Goal: Task Accomplishment & Management: Manage account settings

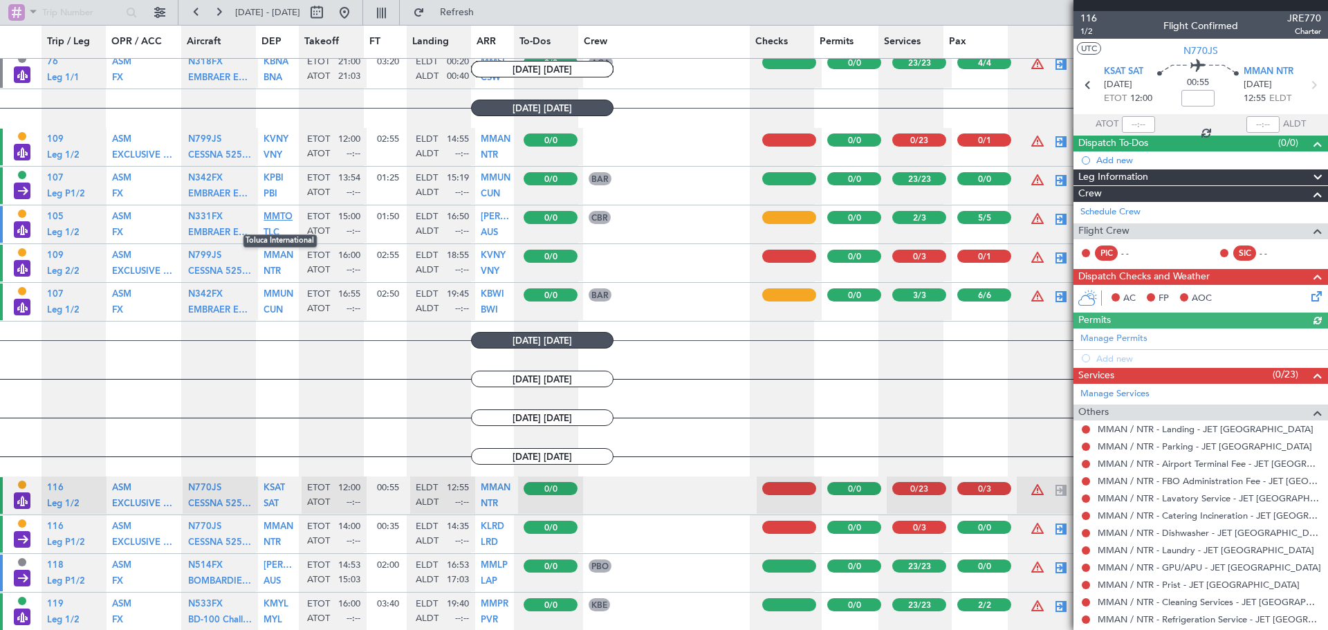
scroll to position [418, 0]
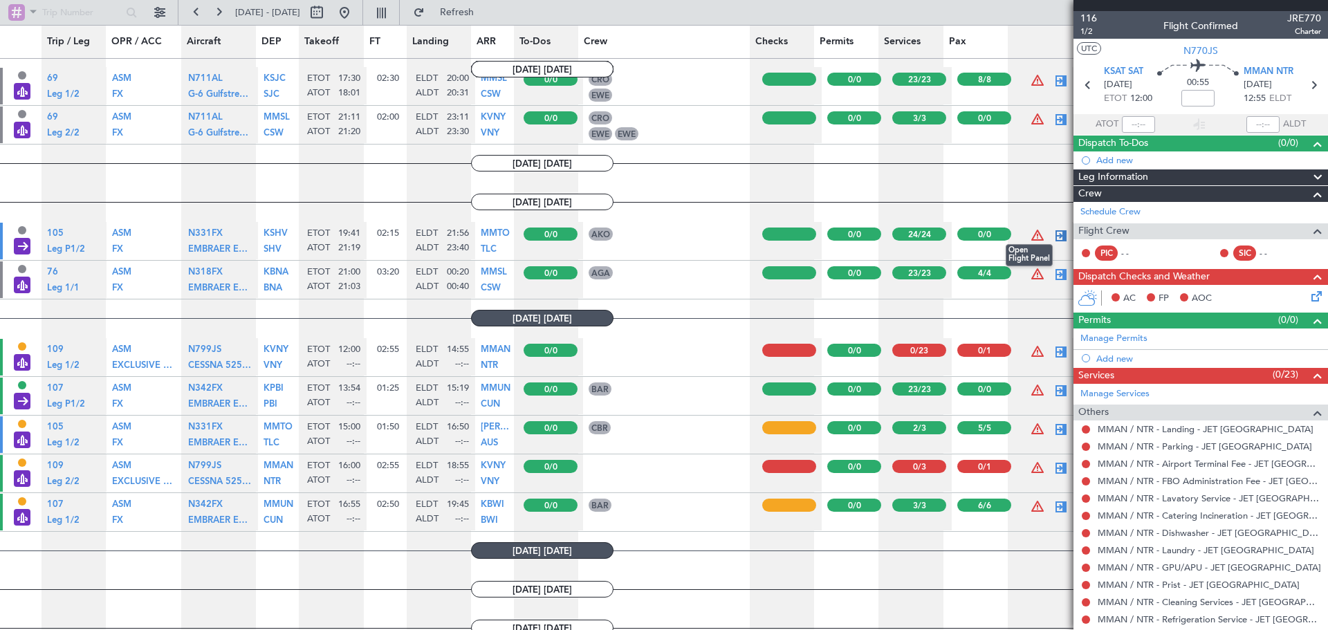
click at [1053, 230] on div at bounding box center [1061, 236] width 17 height 17
type input "21:19"
type input "23:40"
type input "0"
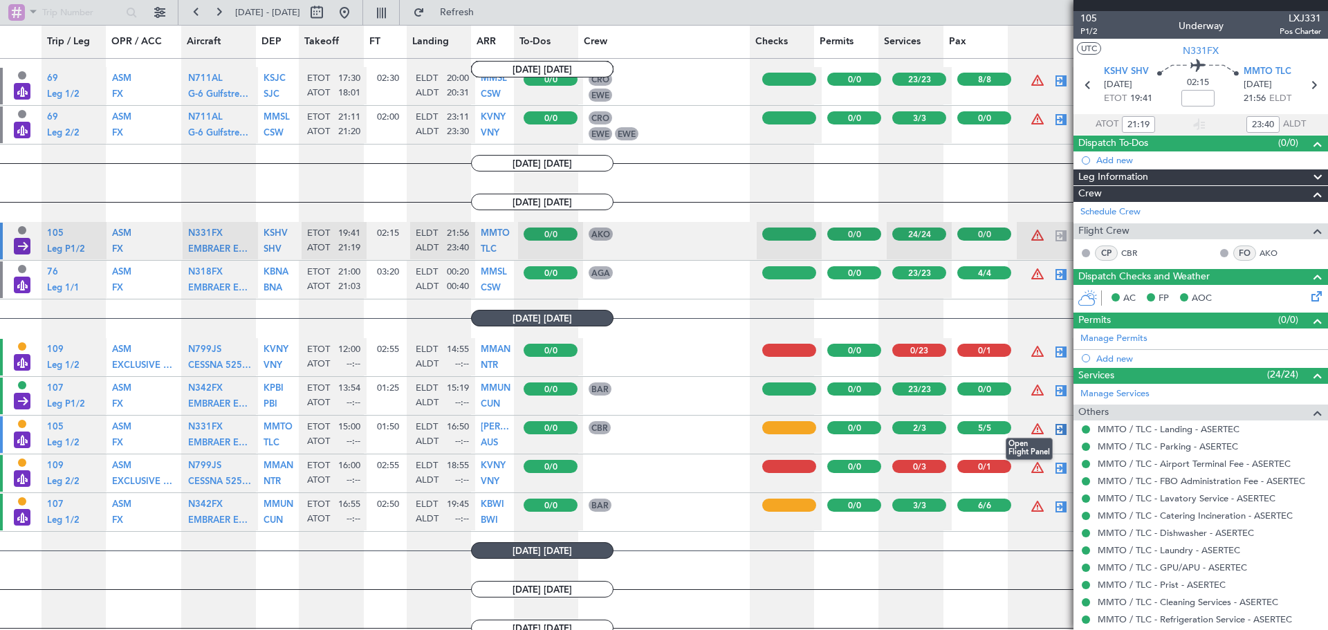
click at [1053, 423] on div at bounding box center [1061, 429] width 17 height 17
type input "5"
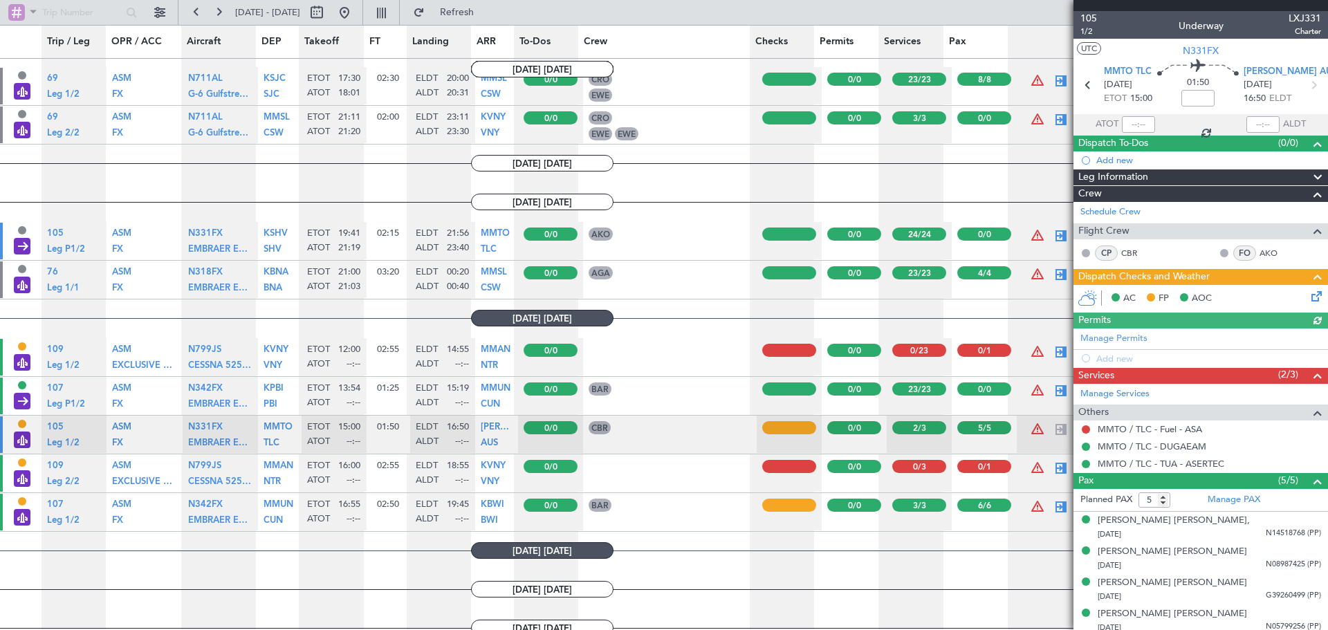
click at [1309, 295] on icon at bounding box center [1314, 293] width 11 height 11
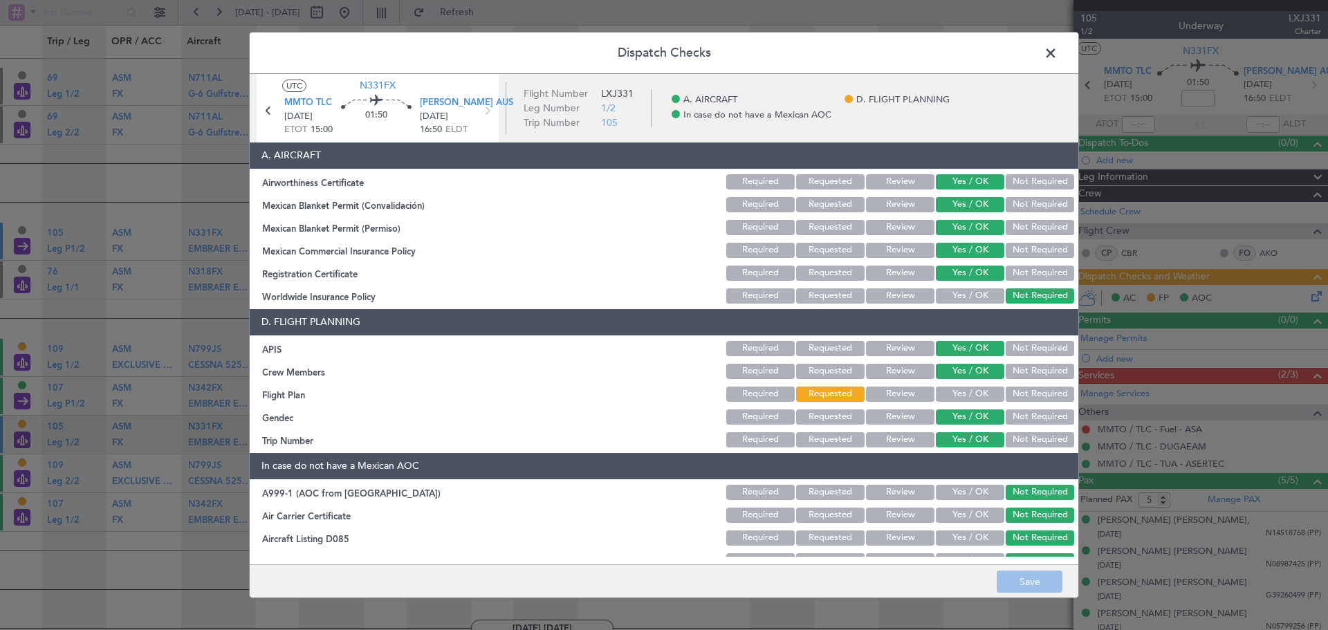
click at [952, 395] on button "Yes / OK" at bounding box center [970, 394] width 68 height 15
click at [1041, 576] on button "Save" at bounding box center [1030, 582] width 66 height 22
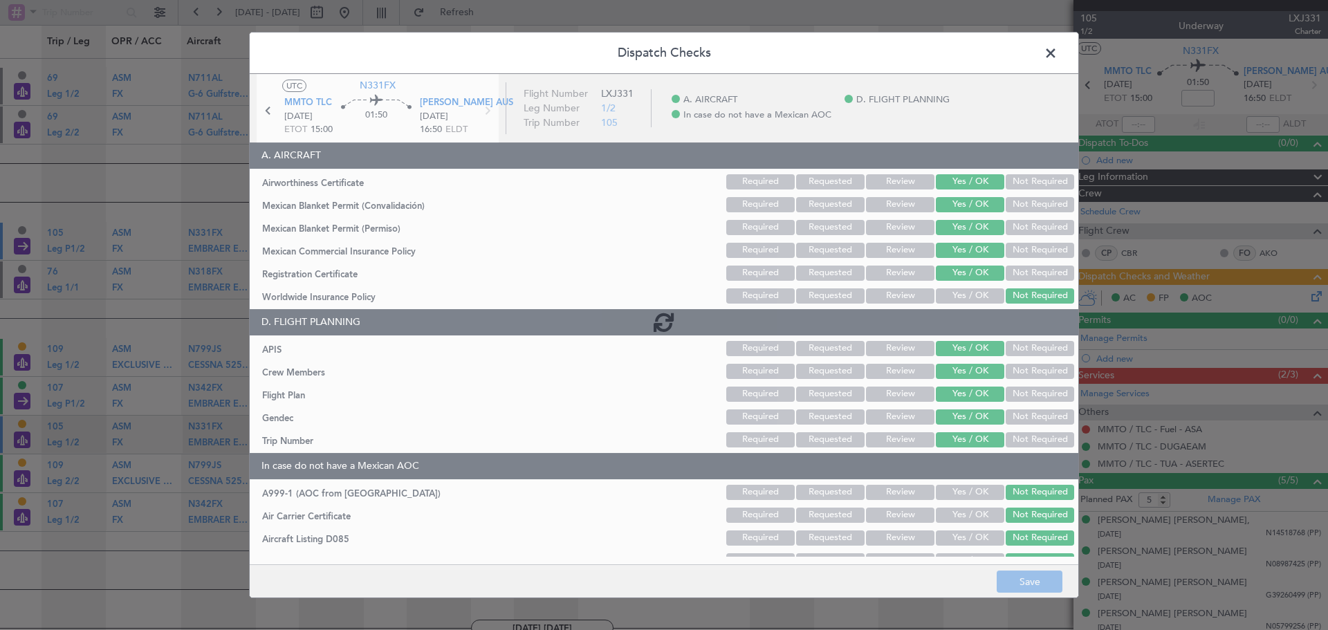
click at [1019, 580] on footer "Save" at bounding box center [664, 580] width 829 height 33
click at [1058, 50] on span at bounding box center [1058, 57] width 0 height 28
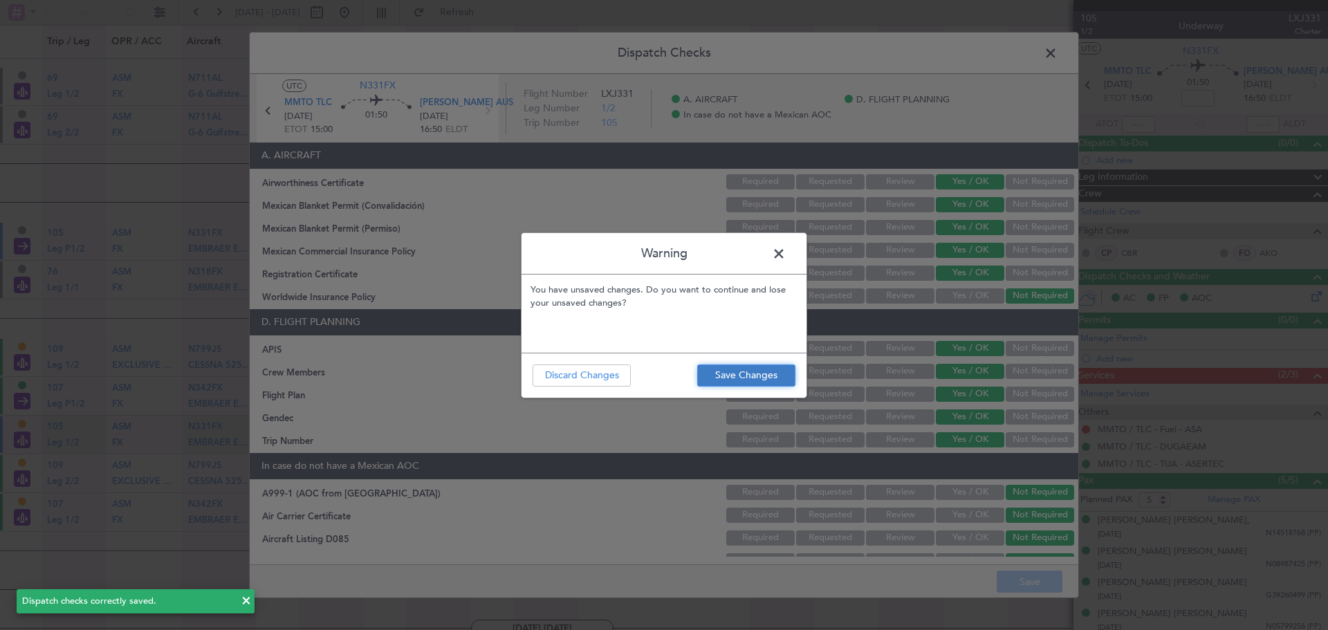
click at [727, 371] on button "Save Changes" at bounding box center [746, 376] width 98 height 22
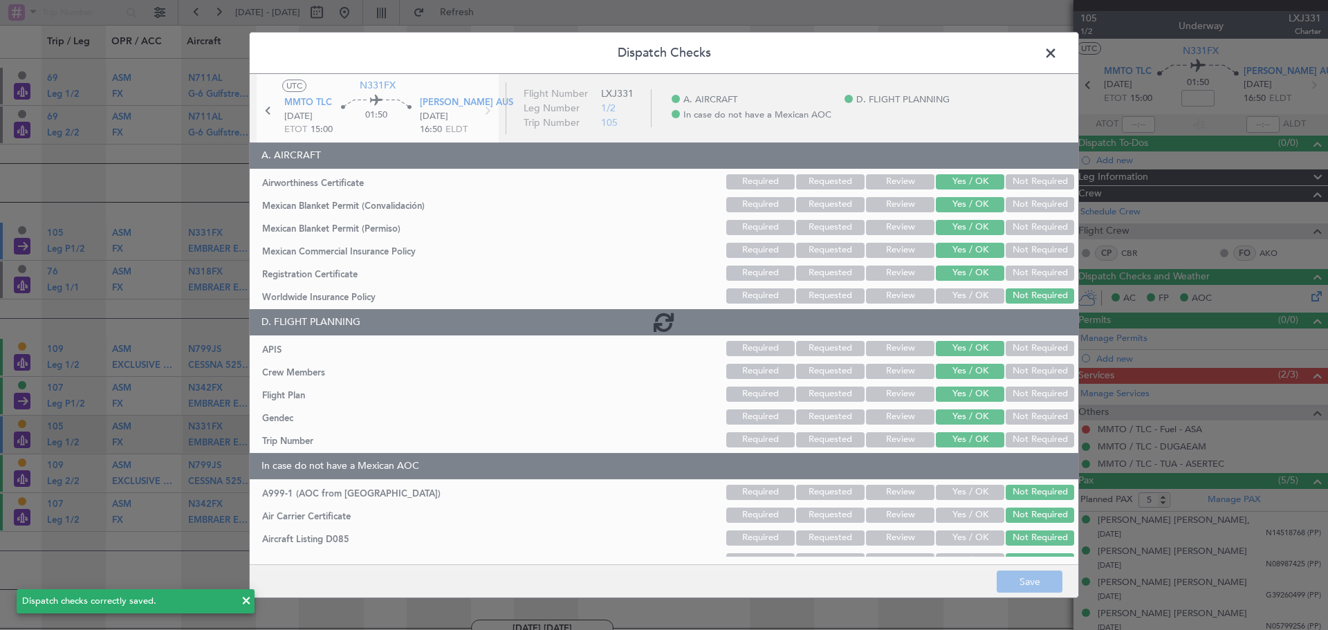
click at [1058, 50] on span at bounding box center [1058, 57] width 0 height 28
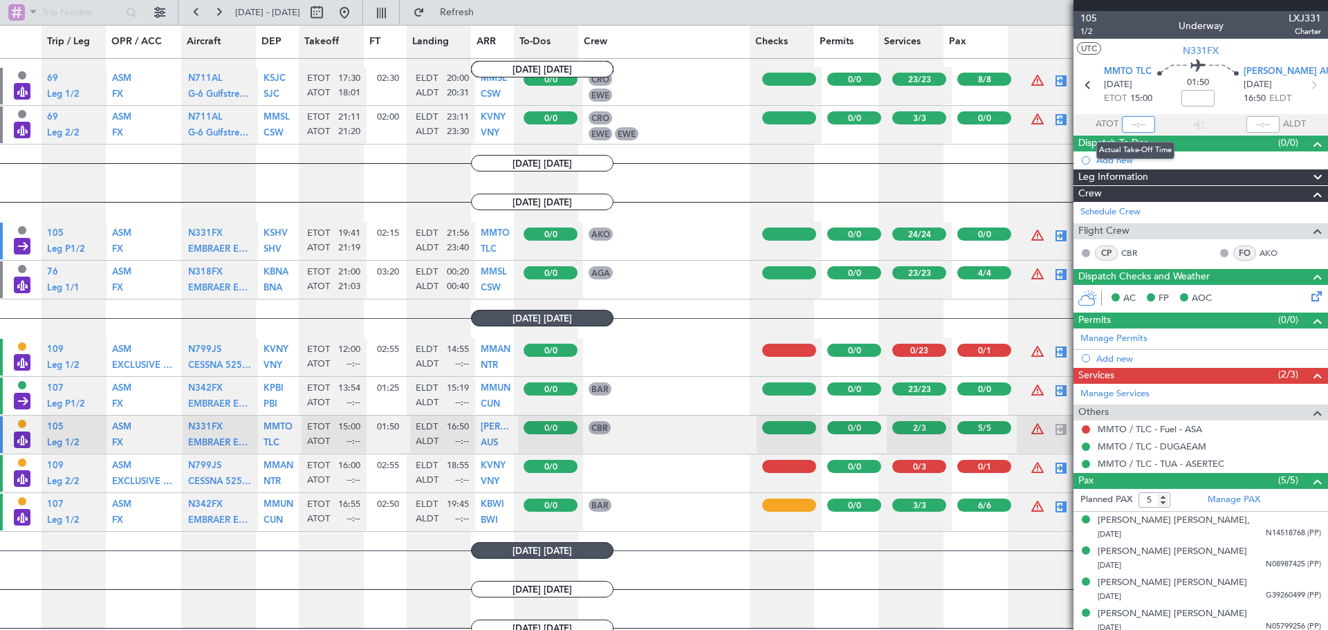
click at [1135, 124] on input "text" at bounding box center [1138, 124] width 33 height 17
click at [1260, 121] on mat-tooltip-component "Estimated Landing Time" at bounding box center [1262, 109] width 109 height 37
type input "14:57"
click at [1260, 120] on mat-tooltip-component "Estimated Landing Time" at bounding box center [1262, 109] width 109 height 37
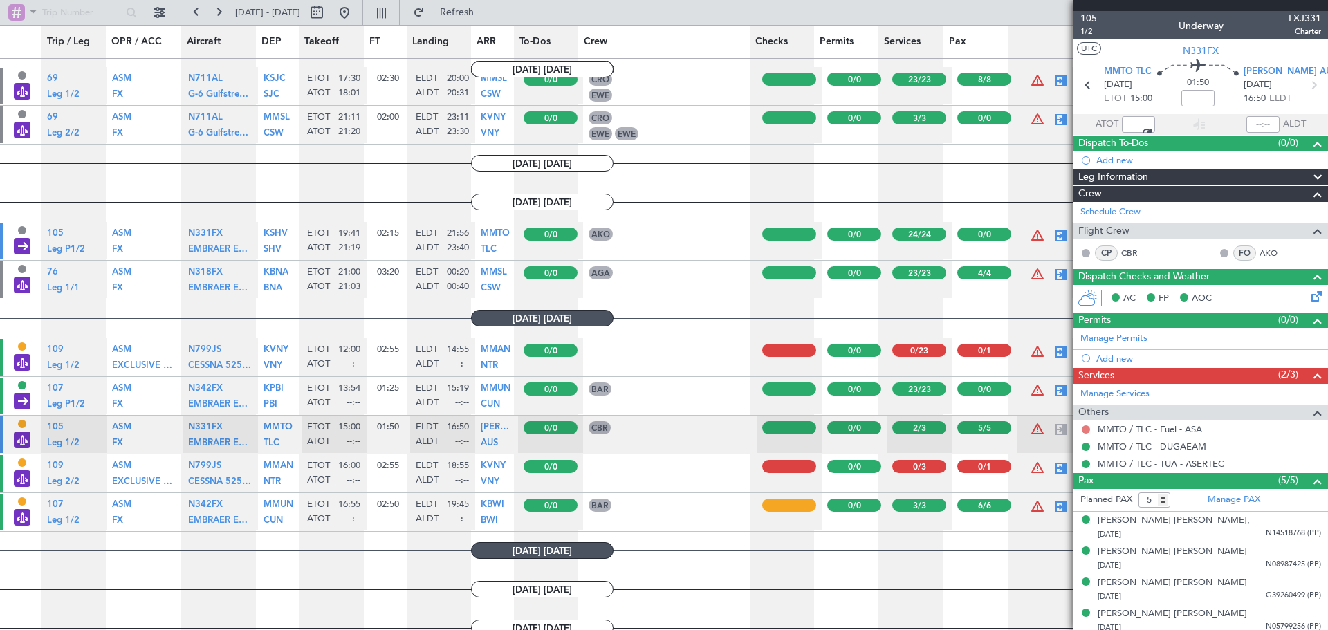
click at [1086, 430] on button at bounding box center [1086, 429] width 8 height 8
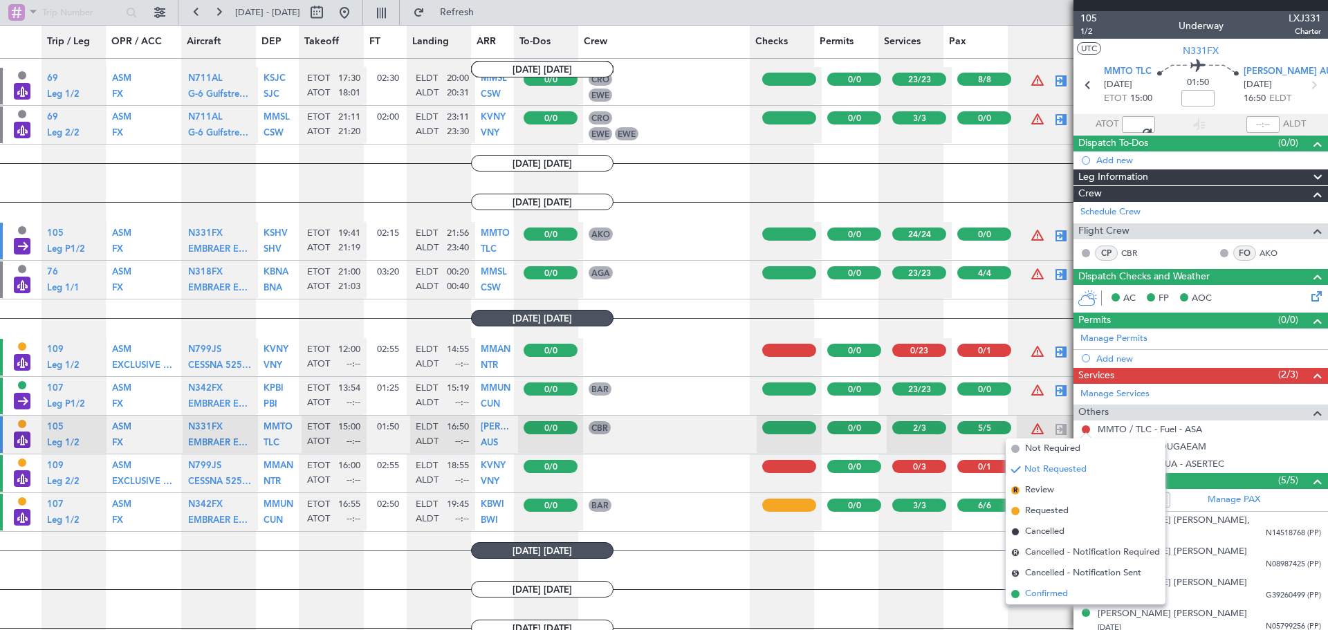
click at [1044, 593] on span "Confirmed" at bounding box center [1046, 594] width 43 height 14
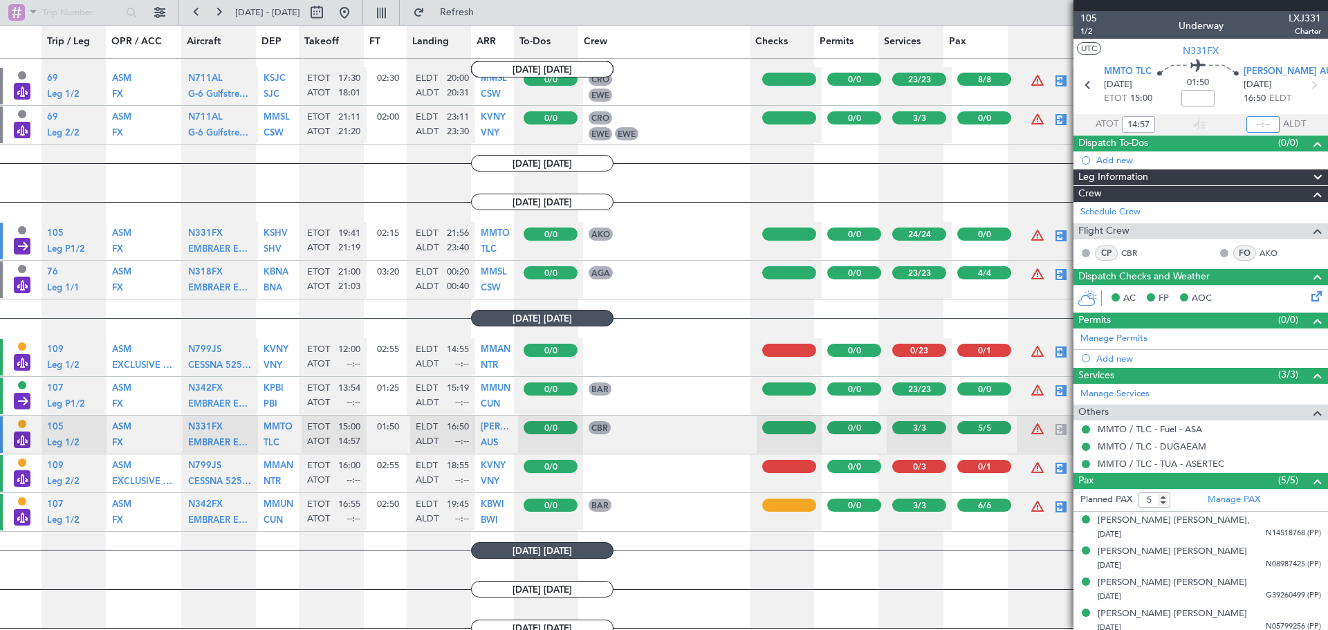
click at [1267, 122] on input "text" at bounding box center [1262, 124] width 33 height 17
type input "17:04"
click at [1053, 386] on div at bounding box center [1061, 391] width 17 height 17
type input "0"
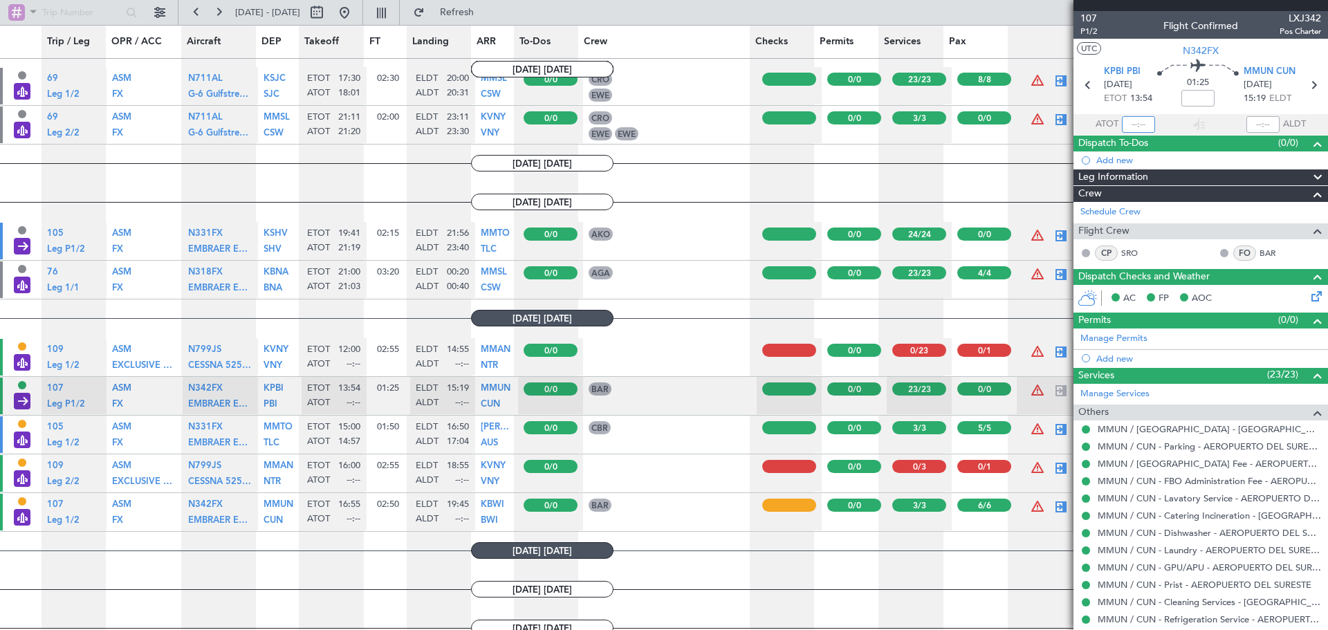
click at [1130, 121] on input "text" at bounding box center [1138, 124] width 33 height 17
drag, startPoint x: 1230, startPoint y: 112, endPoint x: 1249, endPoint y: 121, distance: 21.4
click at [1231, 113] on section "KPBI PBI [DATE] ETOT 13:54 01:25 MMUN CUN [DATE] 15:19 ELDT" at bounding box center [1201, 86] width 255 height 55
click at [1250, 121] on div at bounding box center [1262, 124] width 33 height 17
type input "13:48"
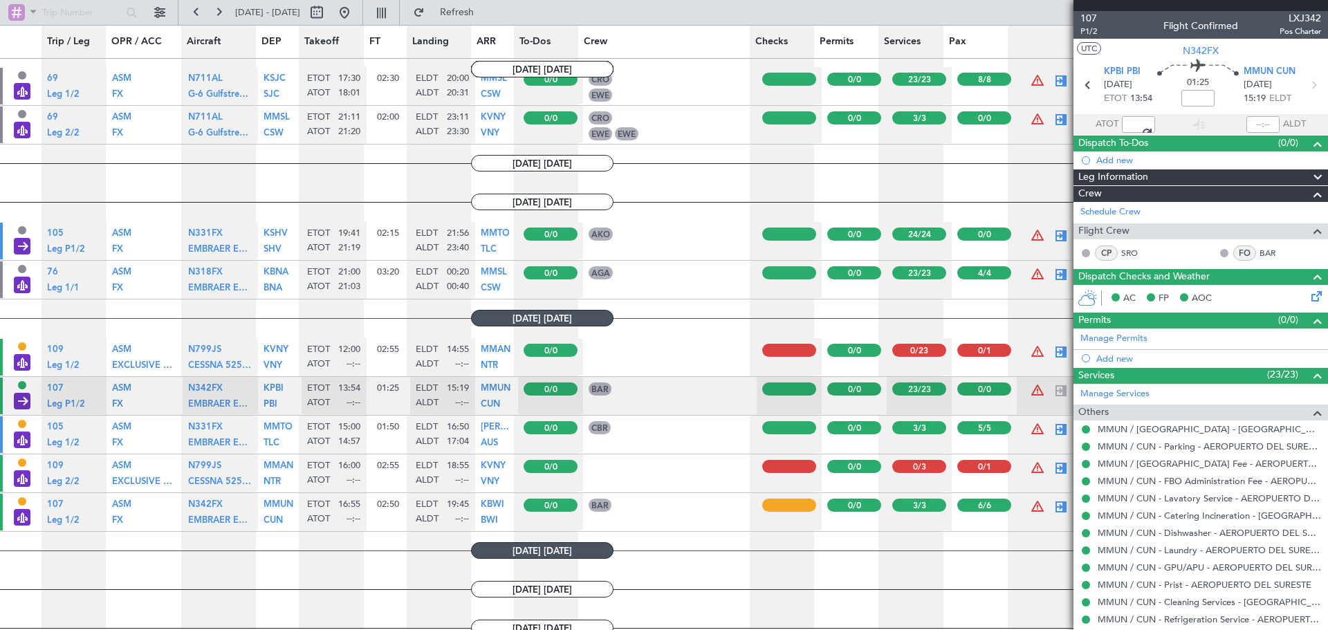
click at [1264, 122] on div at bounding box center [1262, 124] width 33 height 17
click at [1264, 122] on input "text" at bounding box center [1262, 124] width 33 height 17
type input "15:17"
click at [1053, 501] on div at bounding box center [1061, 507] width 17 height 17
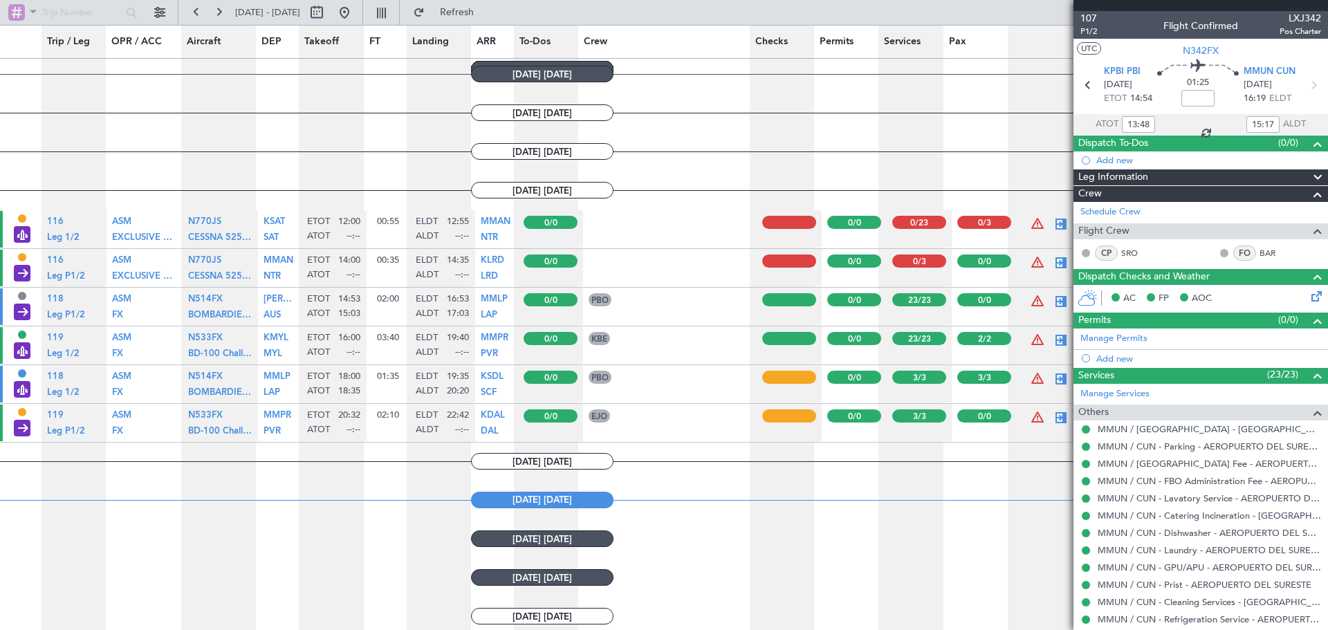
scroll to position [764, 0]
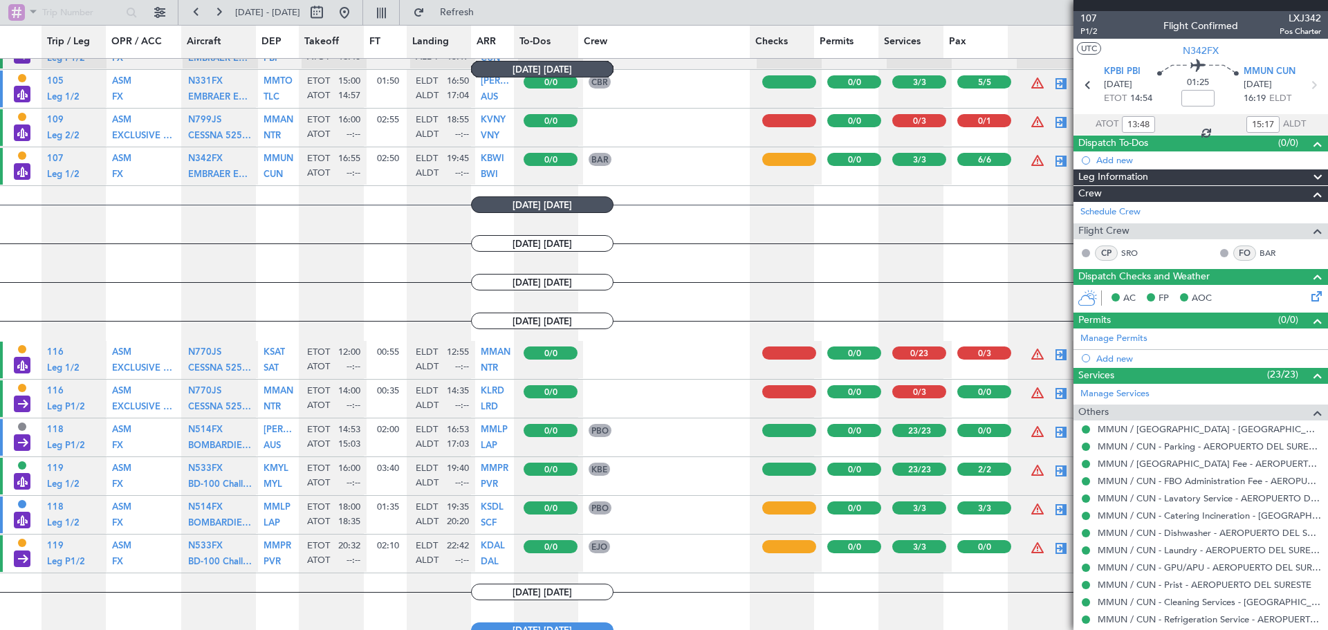
type input "6"
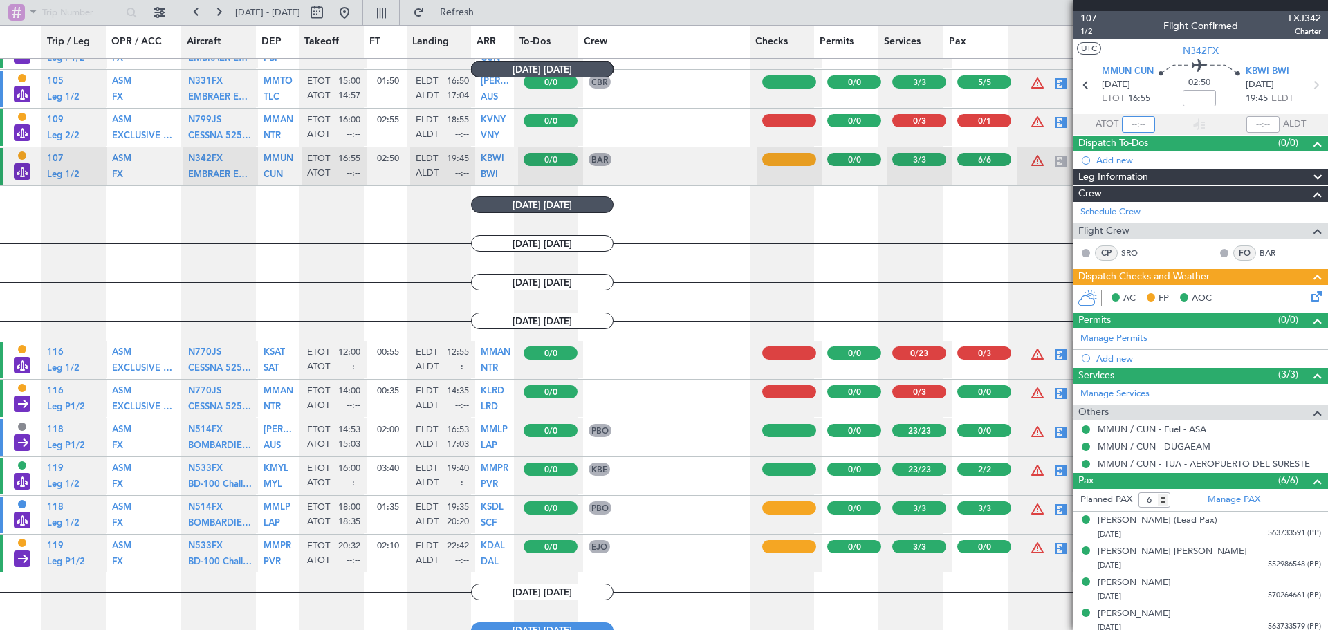
click at [1125, 118] on input "text" at bounding box center [1138, 124] width 33 height 17
click at [1253, 125] on div at bounding box center [1262, 124] width 33 height 17
type input "13:48"
click at [1260, 125] on div at bounding box center [1262, 124] width 33 height 17
click at [1309, 292] on icon at bounding box center [1314, 293] width 11 height 11
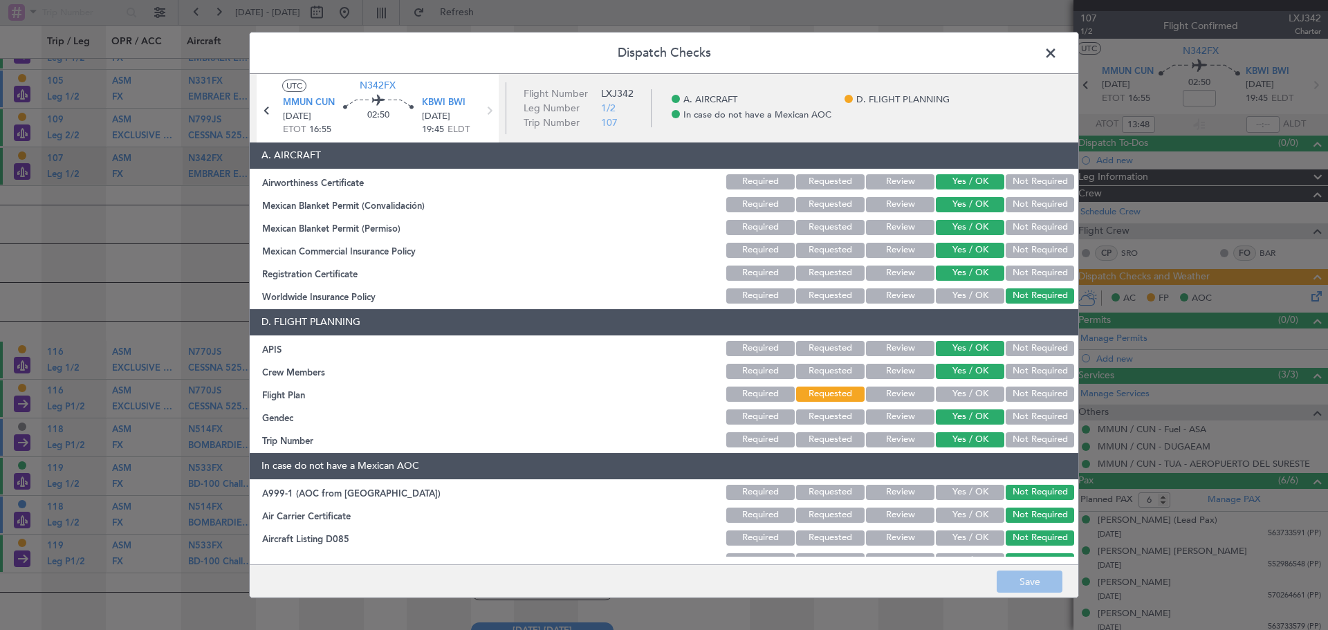
click at [946, 397] on button "Yes / OK" at bounding box center [970, 394] width 68 height 15
click at [1042, 597] on footer "Save" at bounding box center [664, 580] width 829 height 33
click at [1039, 589] on button "Save" at bounding box center [1030, 582] width 66 height 22
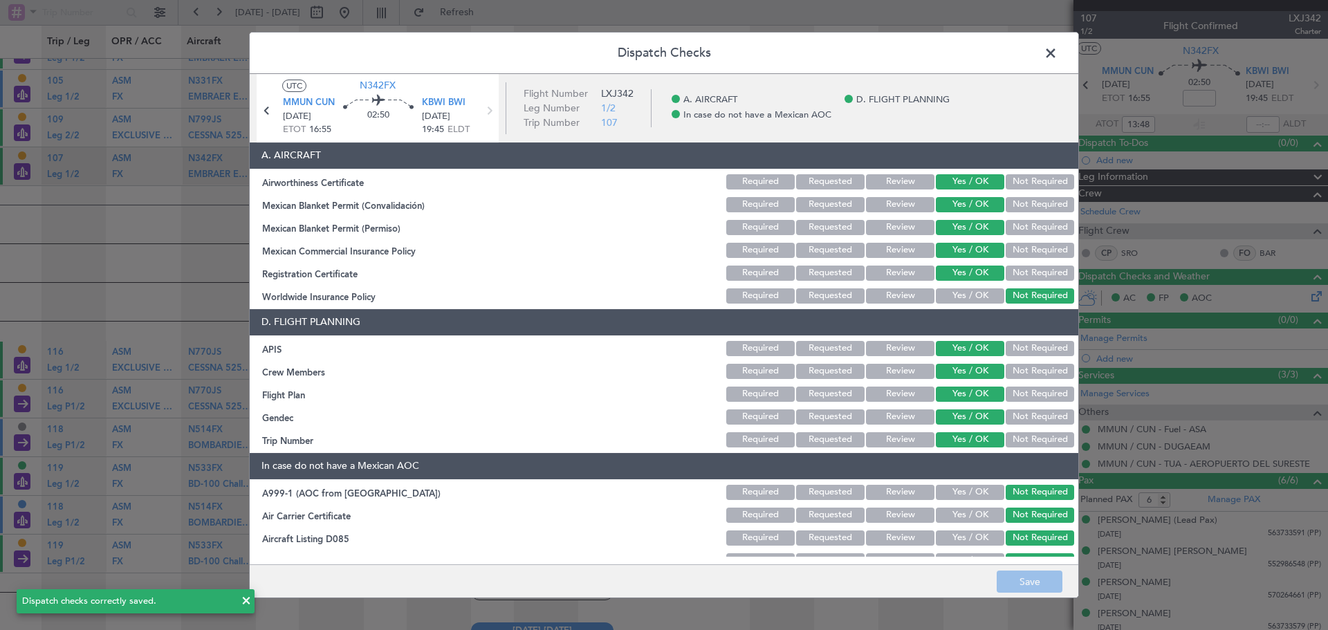
click at [1058, 49] on span at bounding box center [1058, 57] width 0 height 28
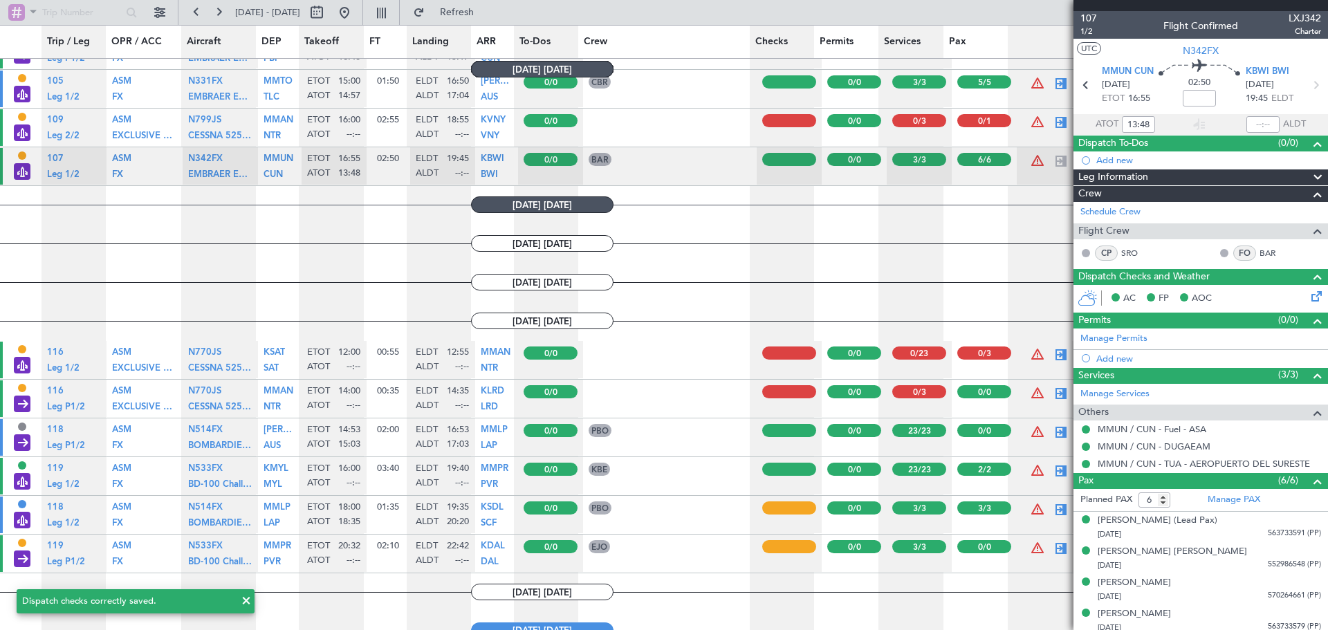
click at [1262, 113] on div "UTC N342FX MMUN CUN [DATE] ETOT 16:55 02:50 KBWI BWI [DATE] 19:45 ELDT ATOT 13:…" at bounding box center [1201, 87] width 255 height 96
click at [1260, 120] on input "text" at bounding box center [1262, 124] width 33 height 17
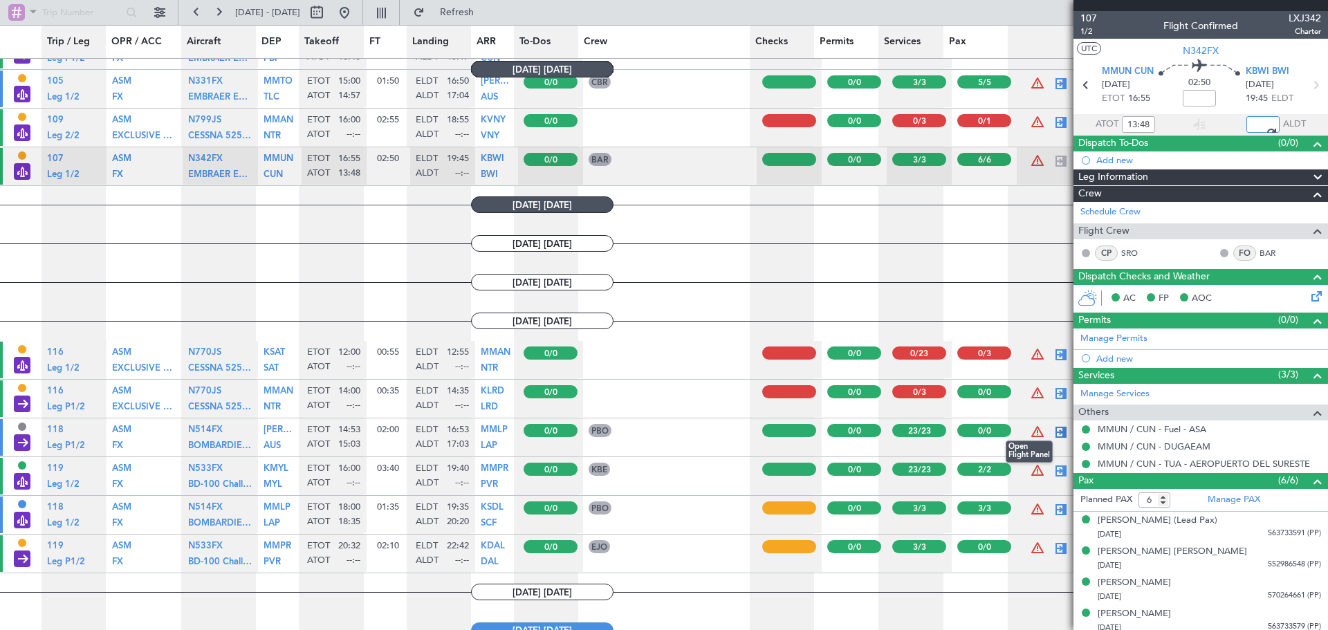
type input "15:17"
click at [1059, 429] on div at bounding box center [1061, 432] width 17 height 17
type input "15:03"
type input "17:03"
type input "0"
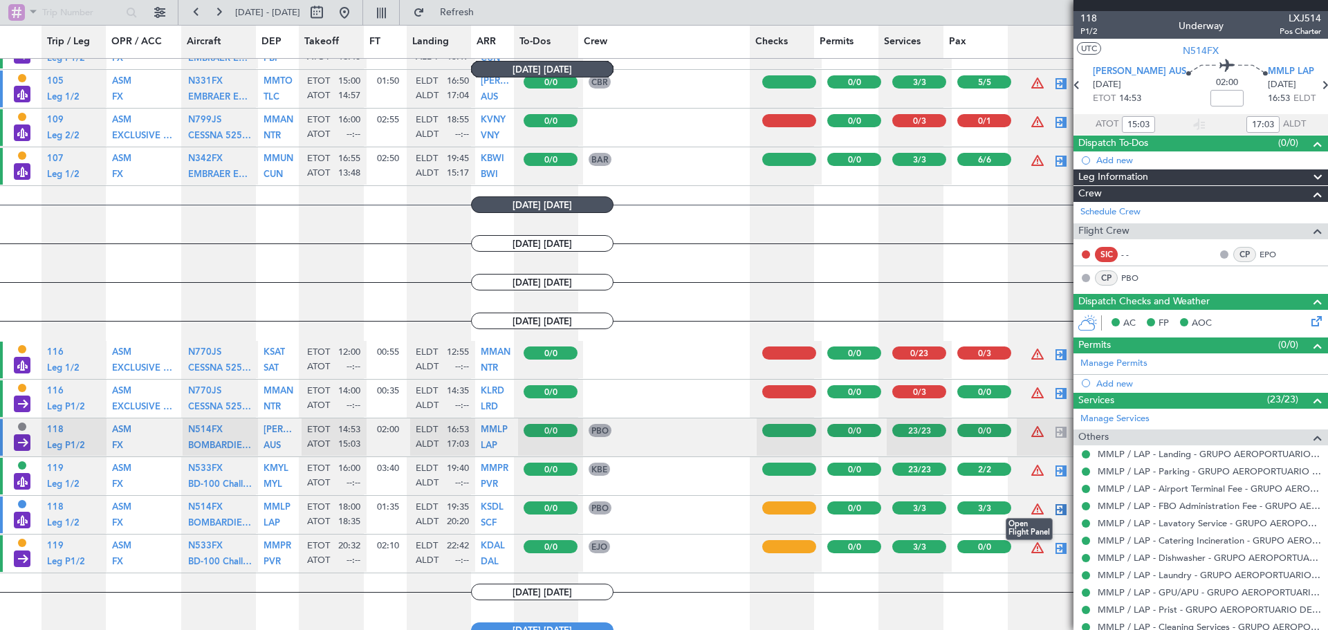
click at [1053, 508] on div at bounding box center [1061, 509] width 17 height 17
type input "18:35"
type input "20:20"
type input "3"
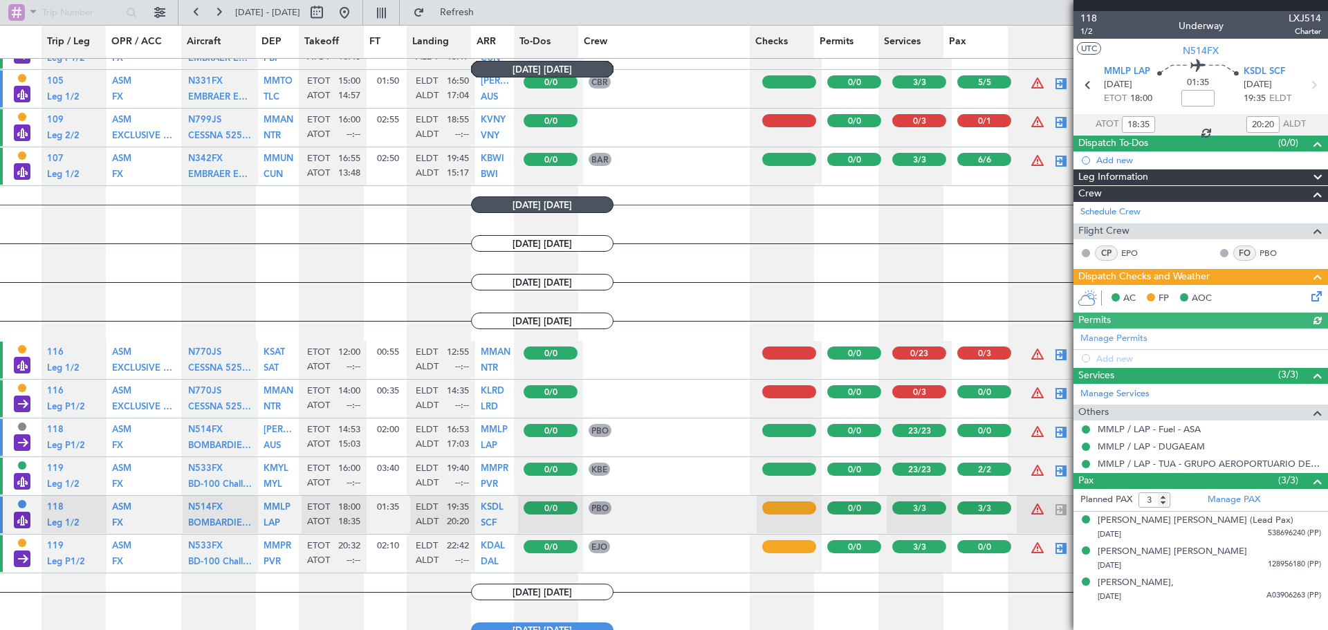
click at [1313, 297] on icon at bounding box center [1314, 293] width 11 height 11
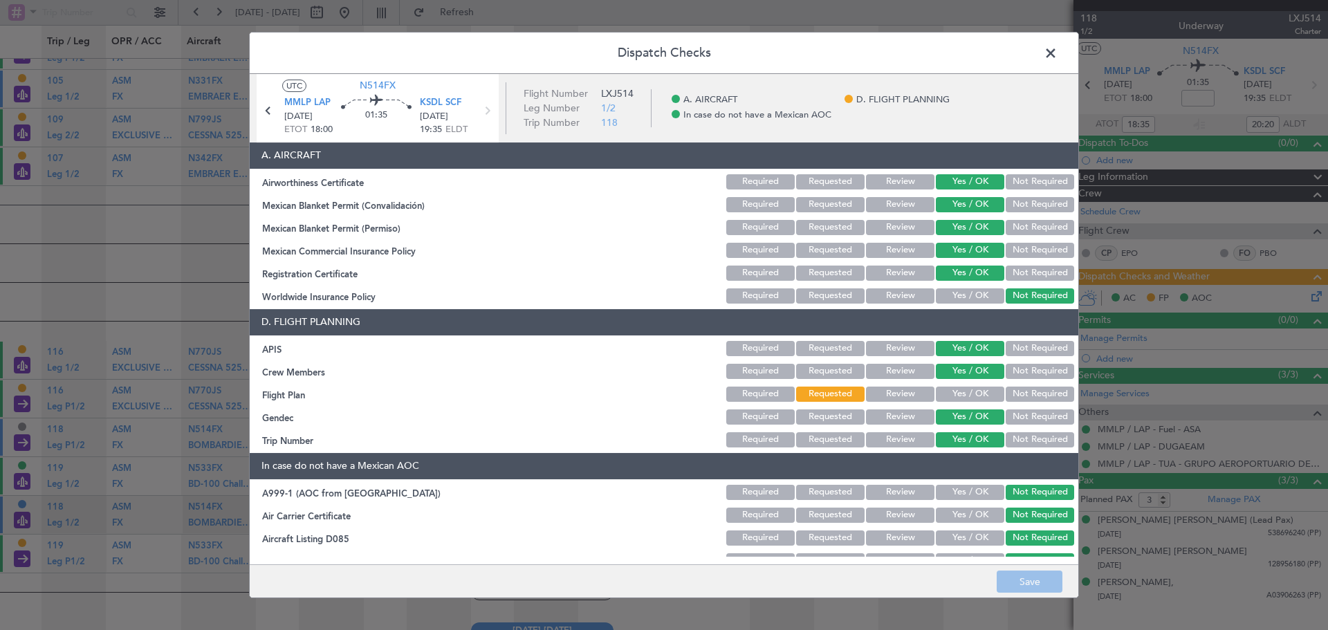
drag, startPoint x: 966, startPoint y: 389, endPoint x: 980, endPoint y: 395, distance: 15.5
click at [968, 389] on button "Yes / OK" at bounding box center [970, 394] width 68 height 15
click at [1028, 584] on button "Save" at bounding box center [1030, 582] width 66 height 22
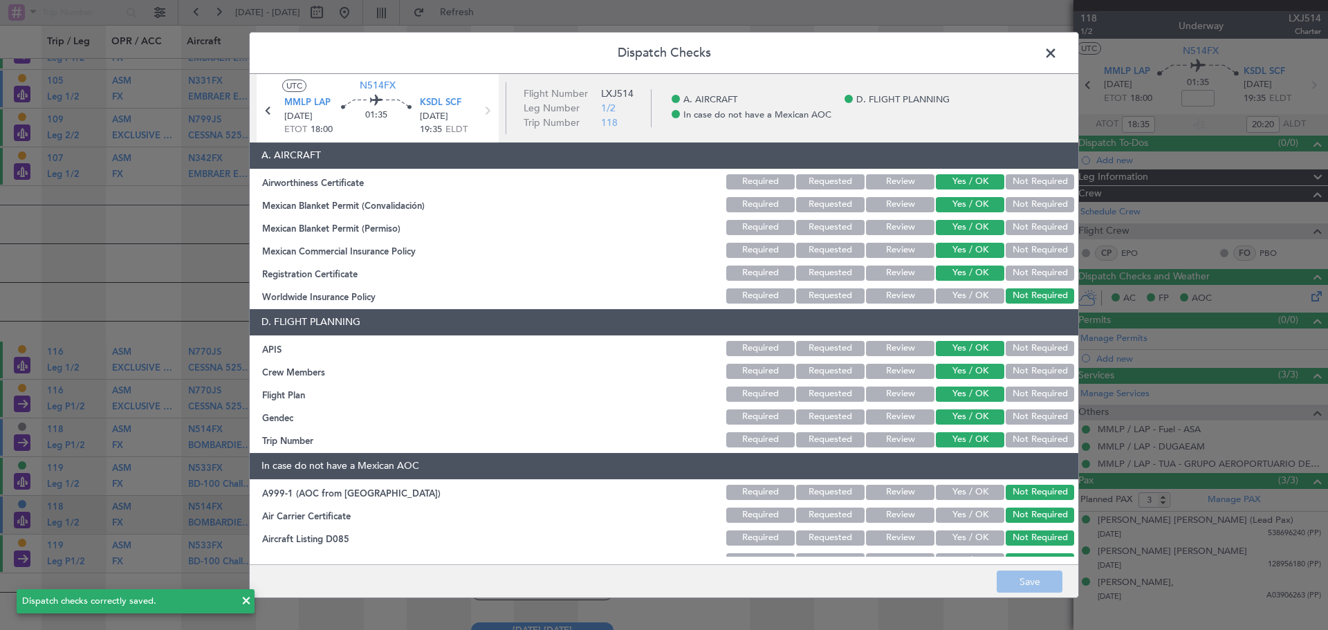
click at [1058, 57] on span at bounding box center [1058, 57] width 0 height 28
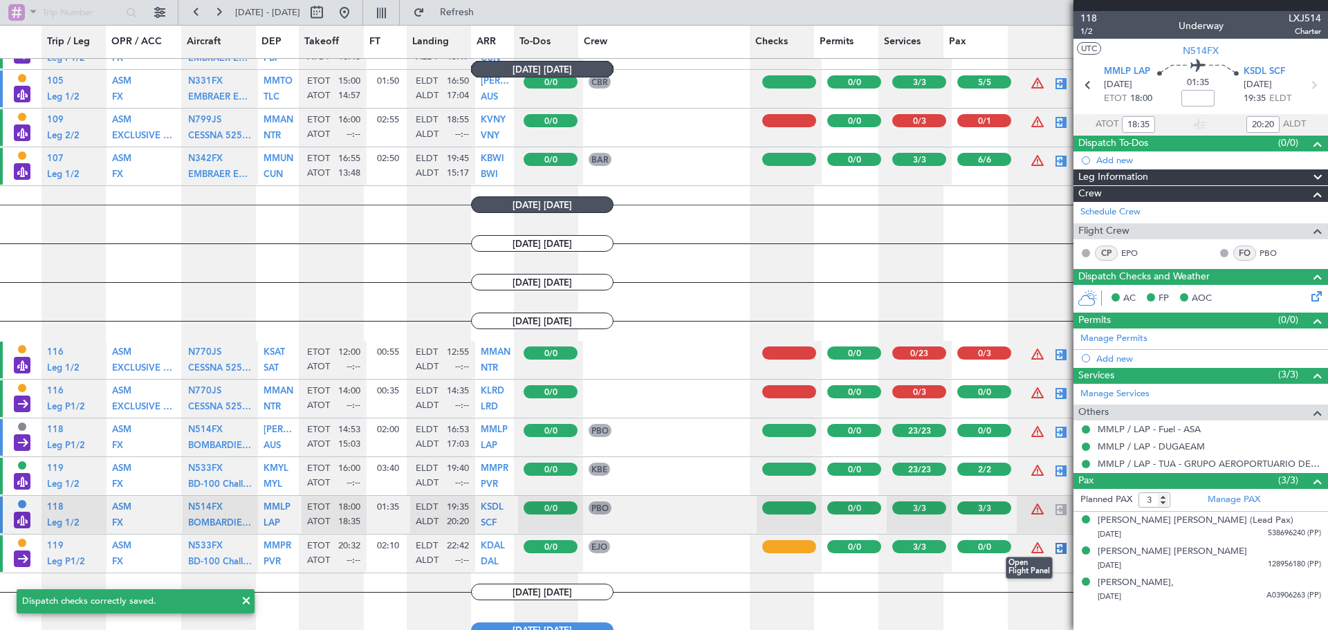
click at [1053, 550] on div at bounding box center [1061, 548] width 17 height 17
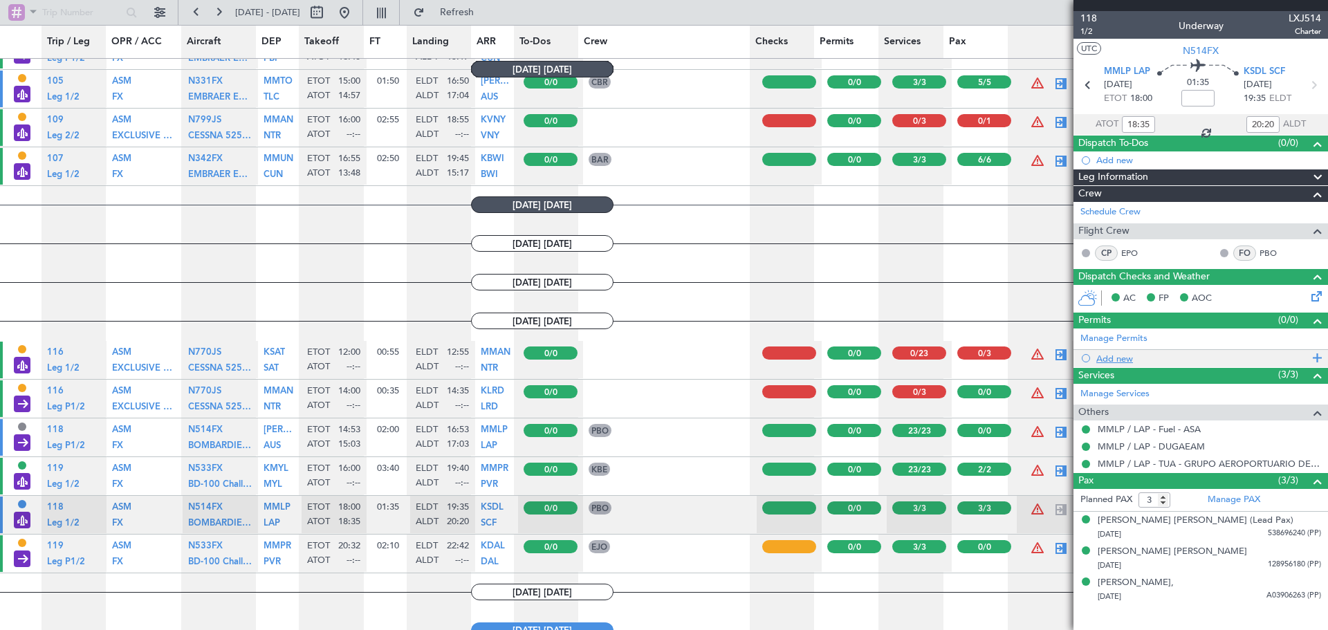
type input "0"
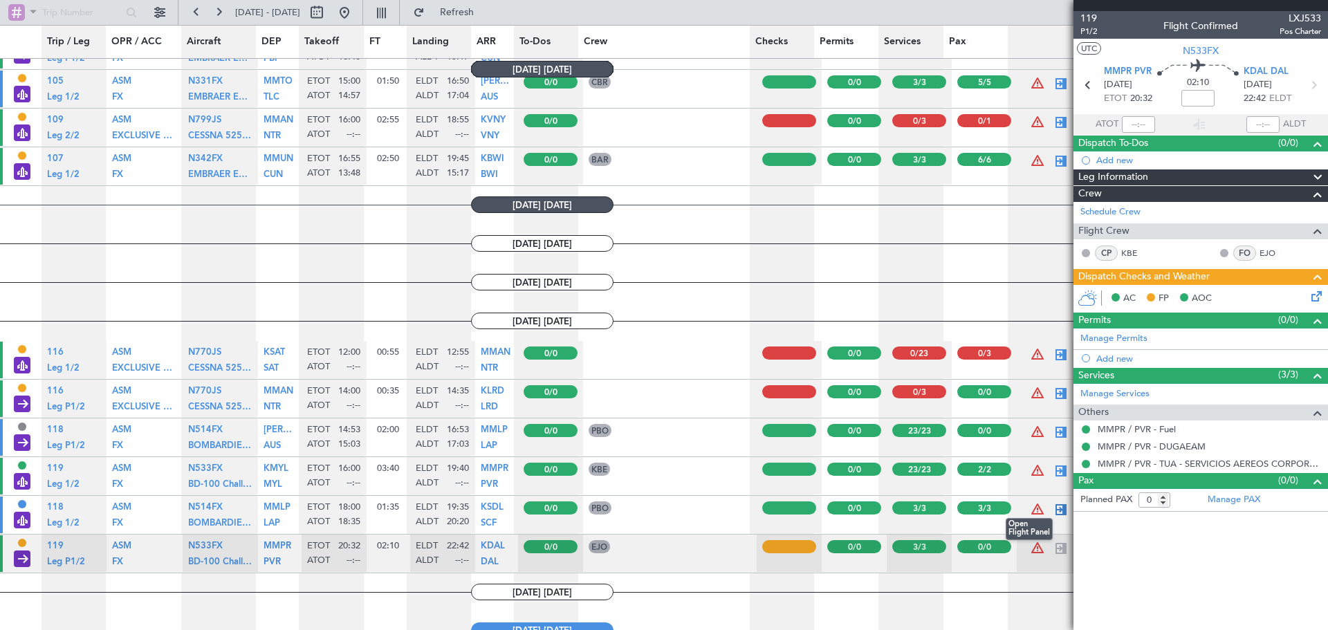
click at [1053, 508] on div at bounding box center [1061, 509] width 17 height 17
type input "18:35"
type input "20:20"
type input "3"
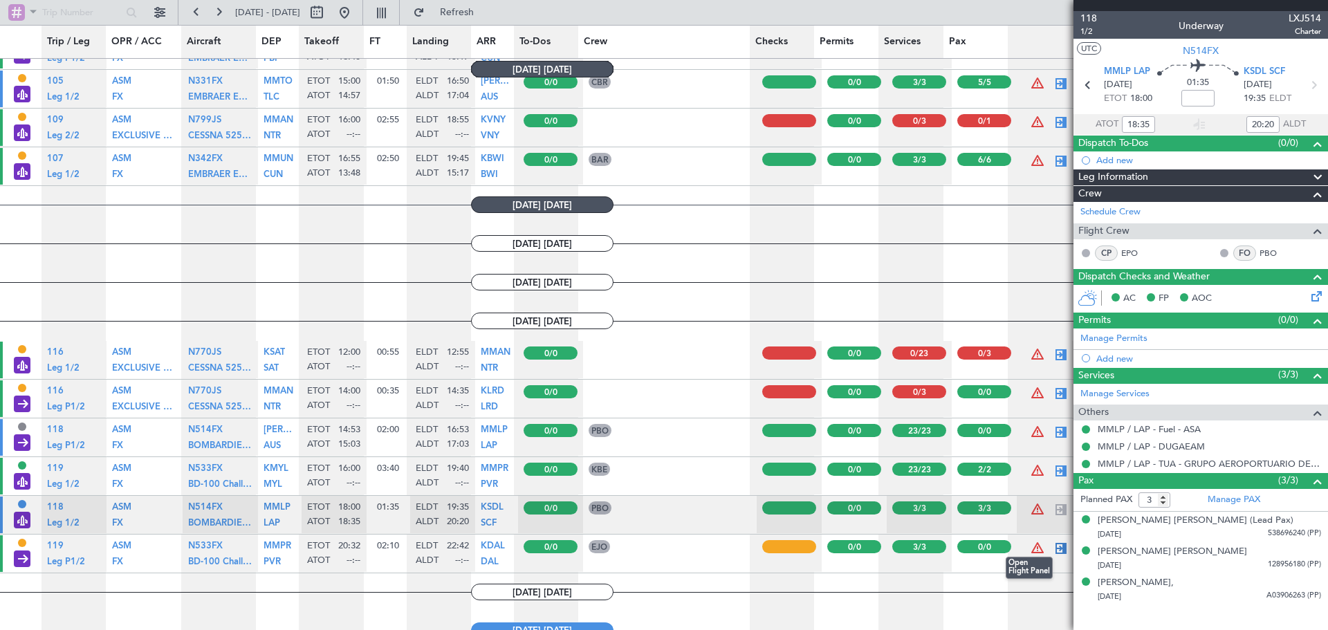
click at [1053, 556] on div at bounding box center [1061, 548] width 17 height 17
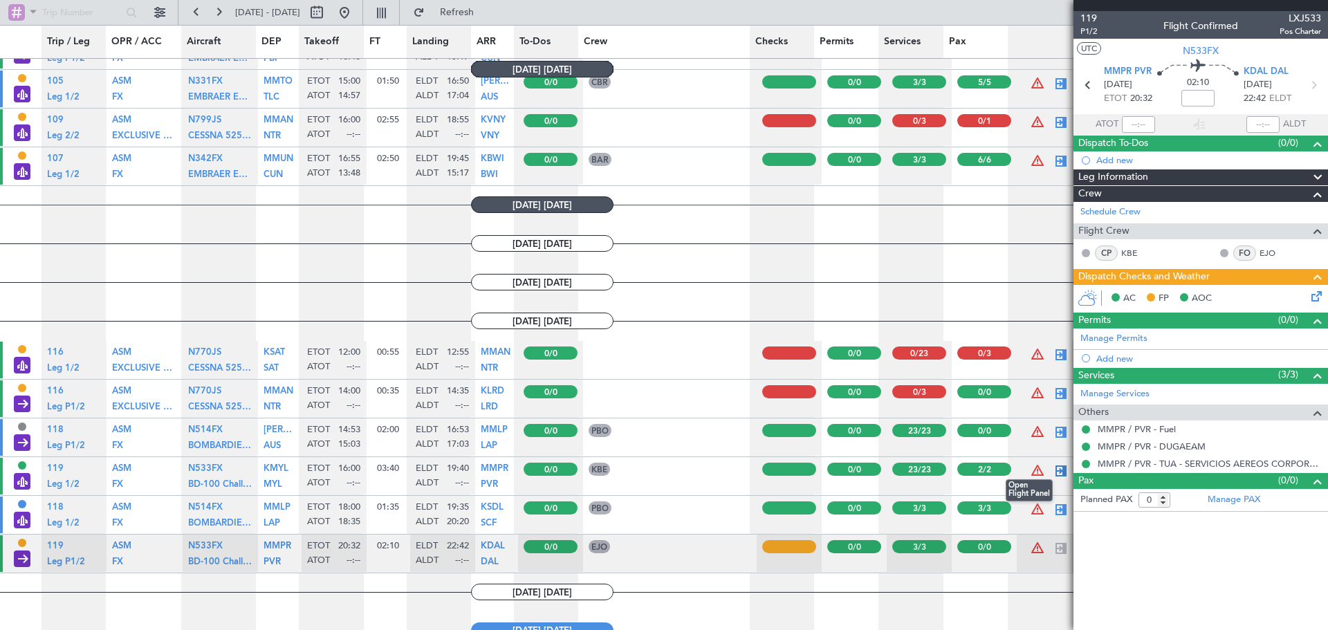
click at [1053, 472] on div at bounding box center [1061, 471] width 17 height 17
type input "2"
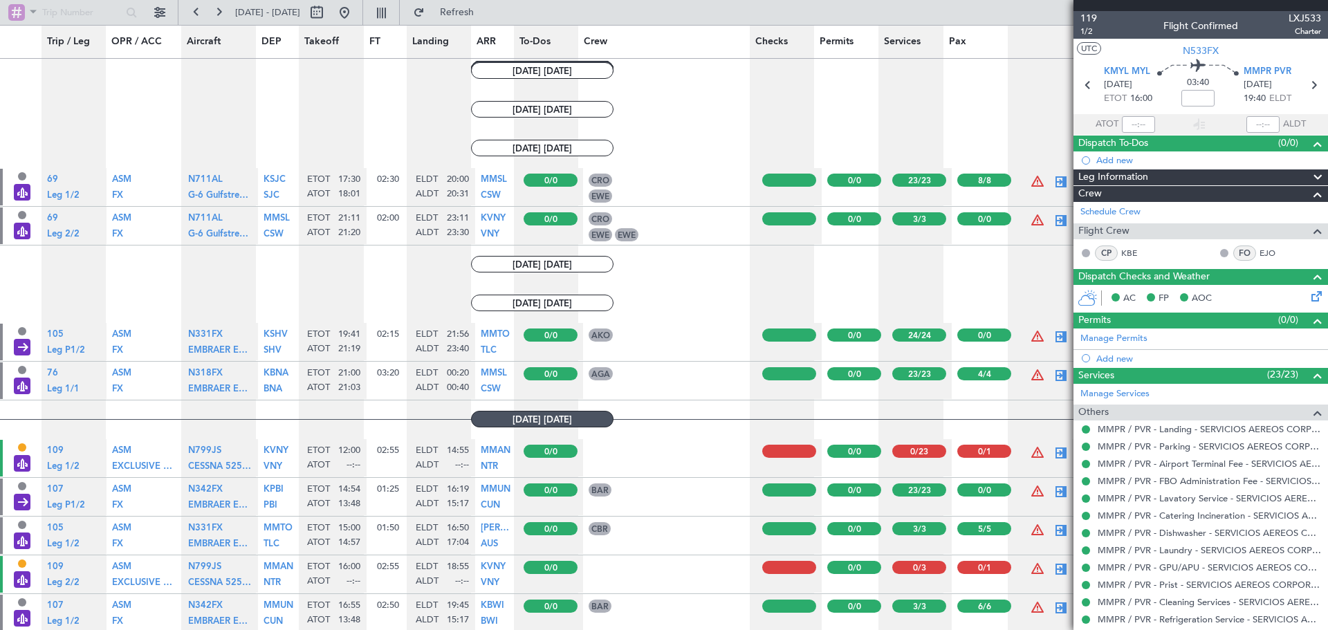
scroll to position [72, 0]
